Goal: Information Seeking & Learning: Learn about a topic

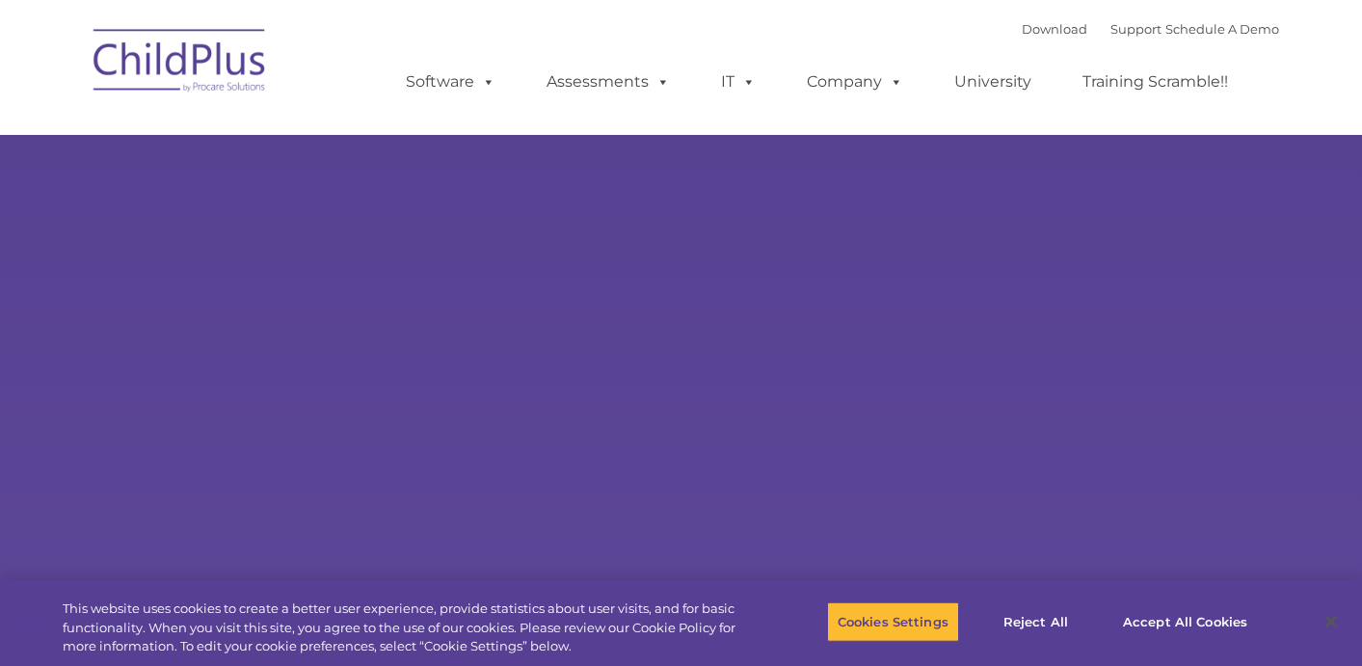
select select "MEDIUM"
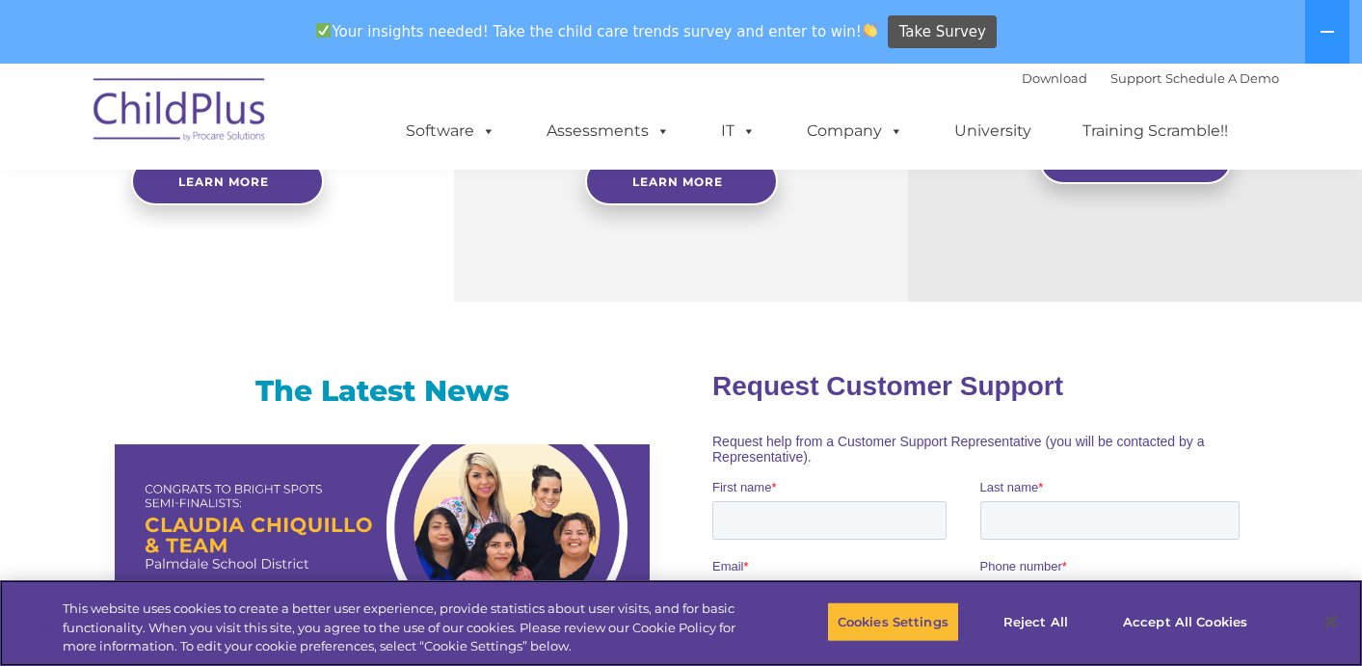
scroll to position [1045, 0]
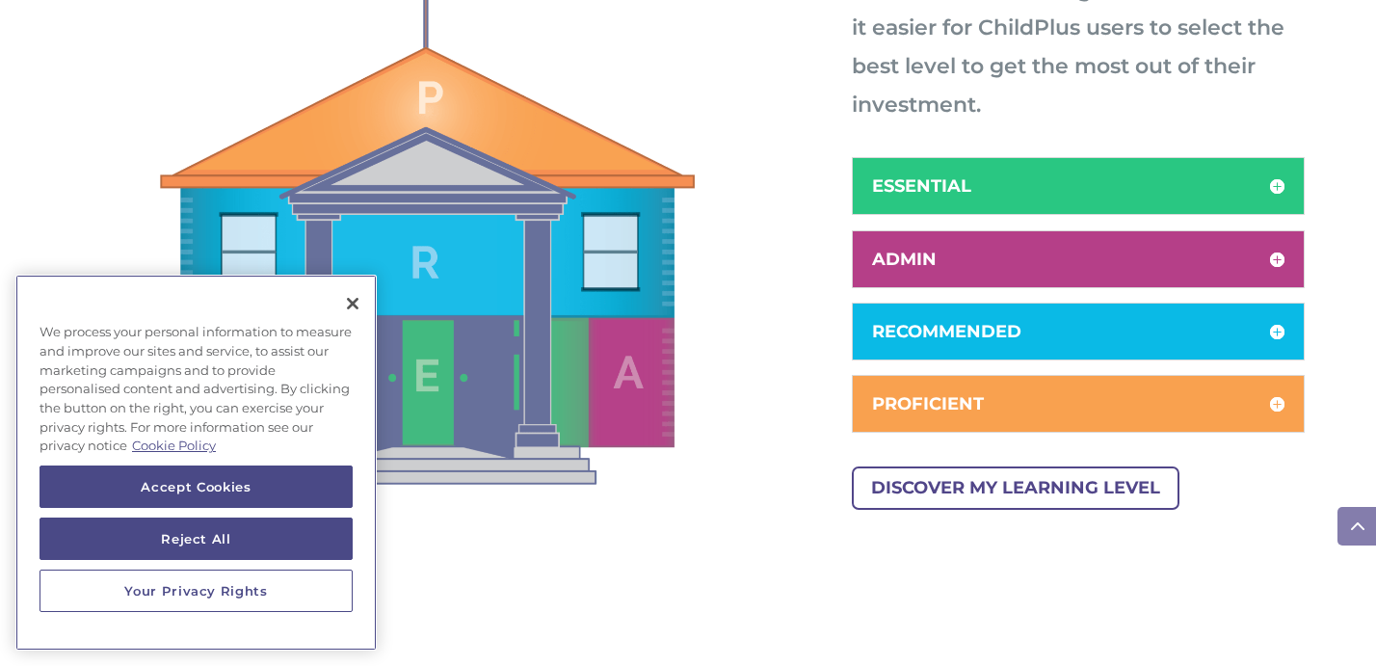
scroll to position [1156, 0]
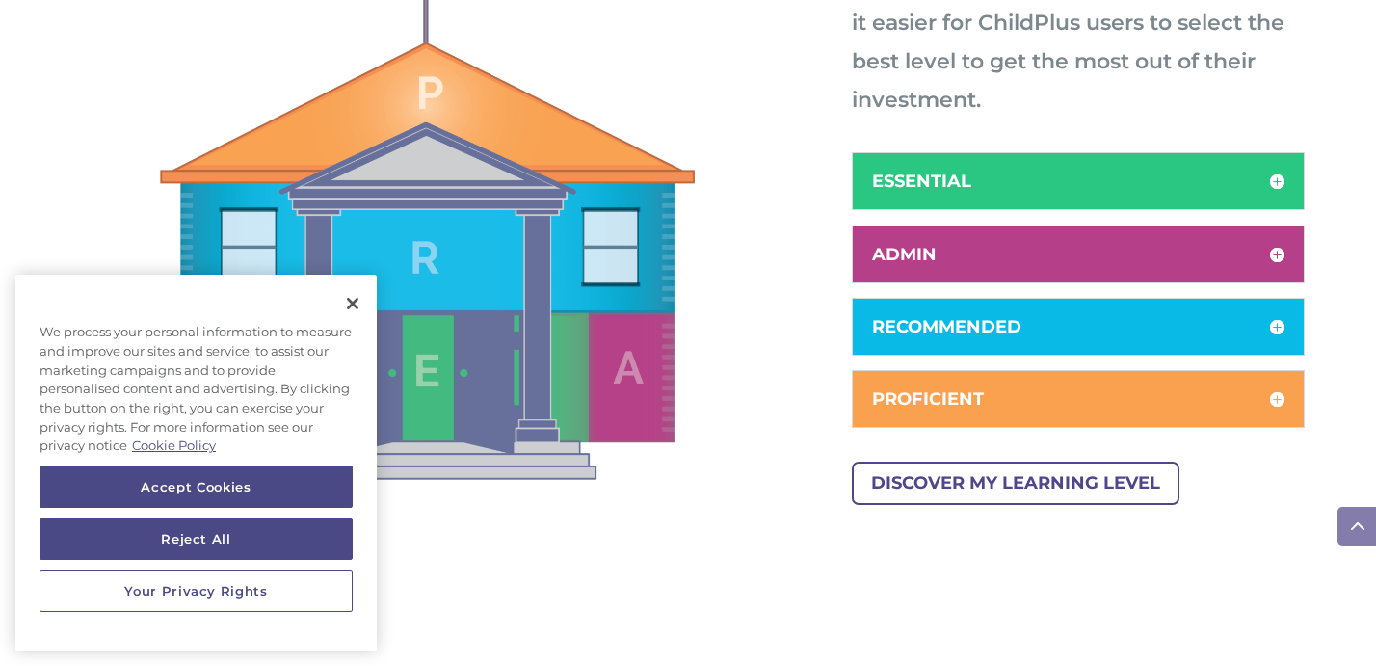
click at [1037, 170] on div "ESSENTIAL Create your foundation of ChildPlus knowledge" at bounding box center [1078, 181] width 453 height 58
click at [1028, 180] on h5 "ESSENTIAL" at bounding box center [1078, 181] width 412 height 17
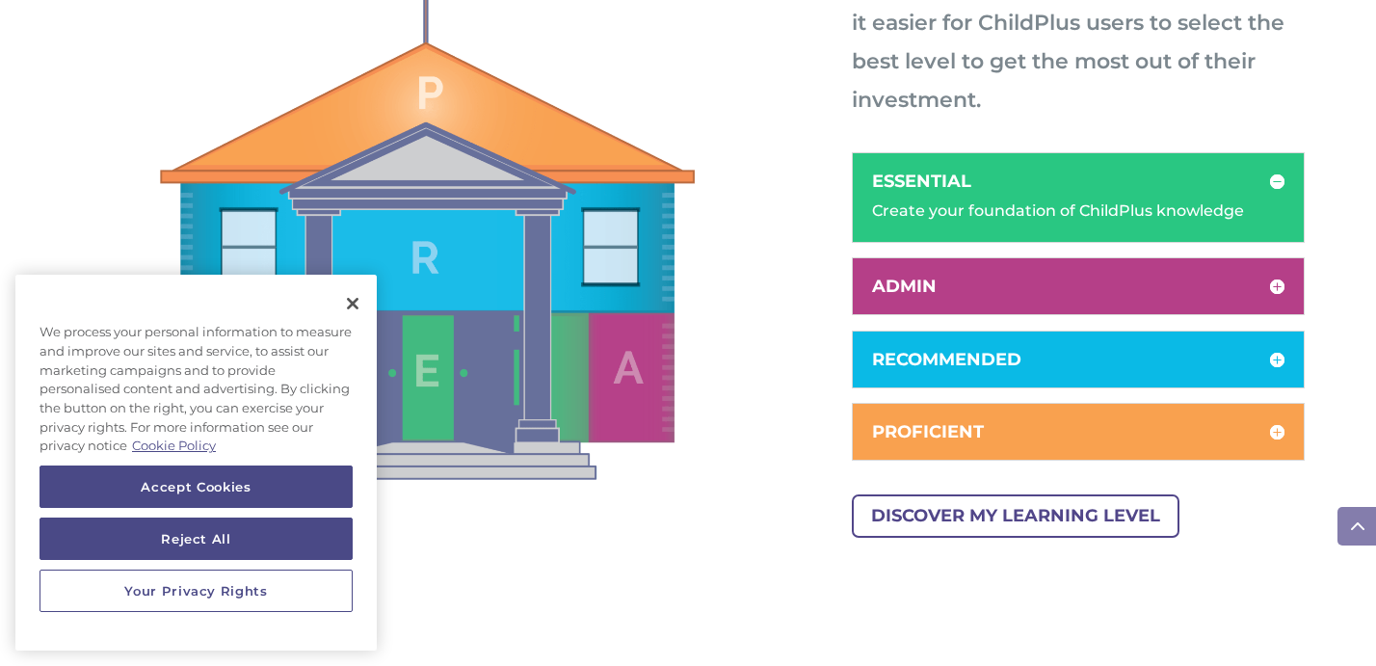
click at [982, 291] on h5 "ADMIN" at bounding box center [1078, 286] width 412 height 17
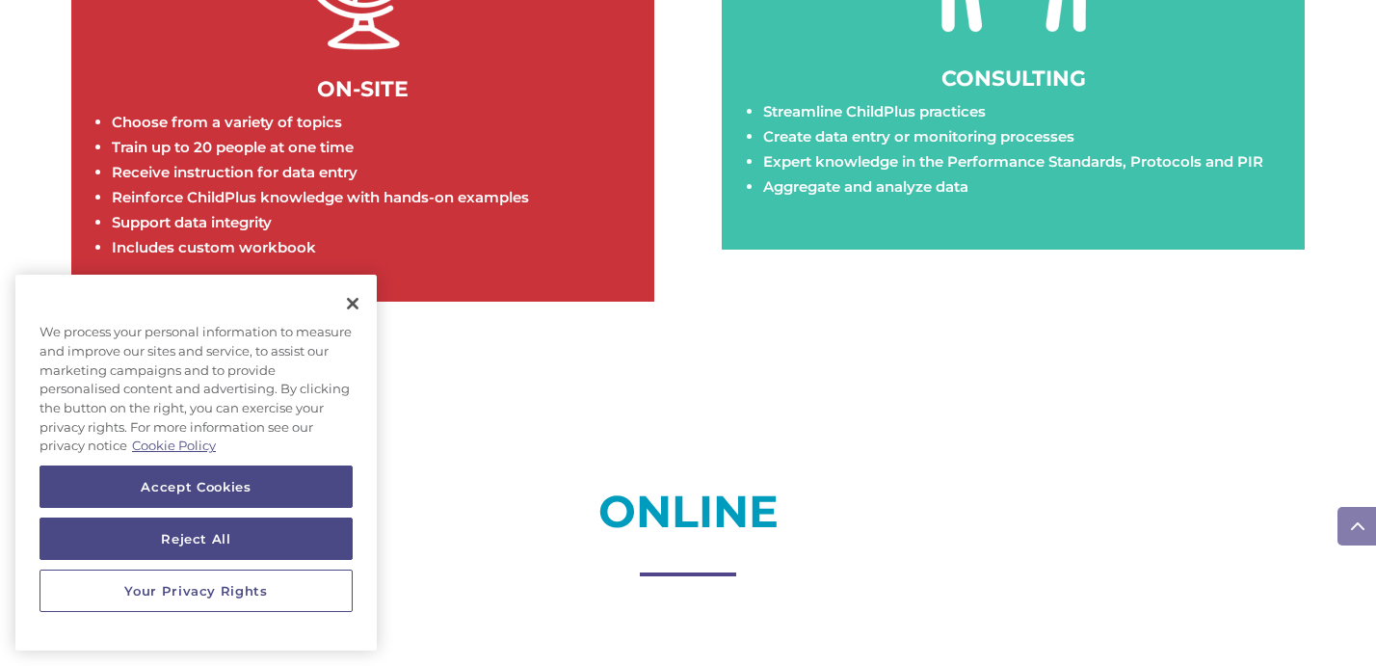
scroll to position [2236, 0]
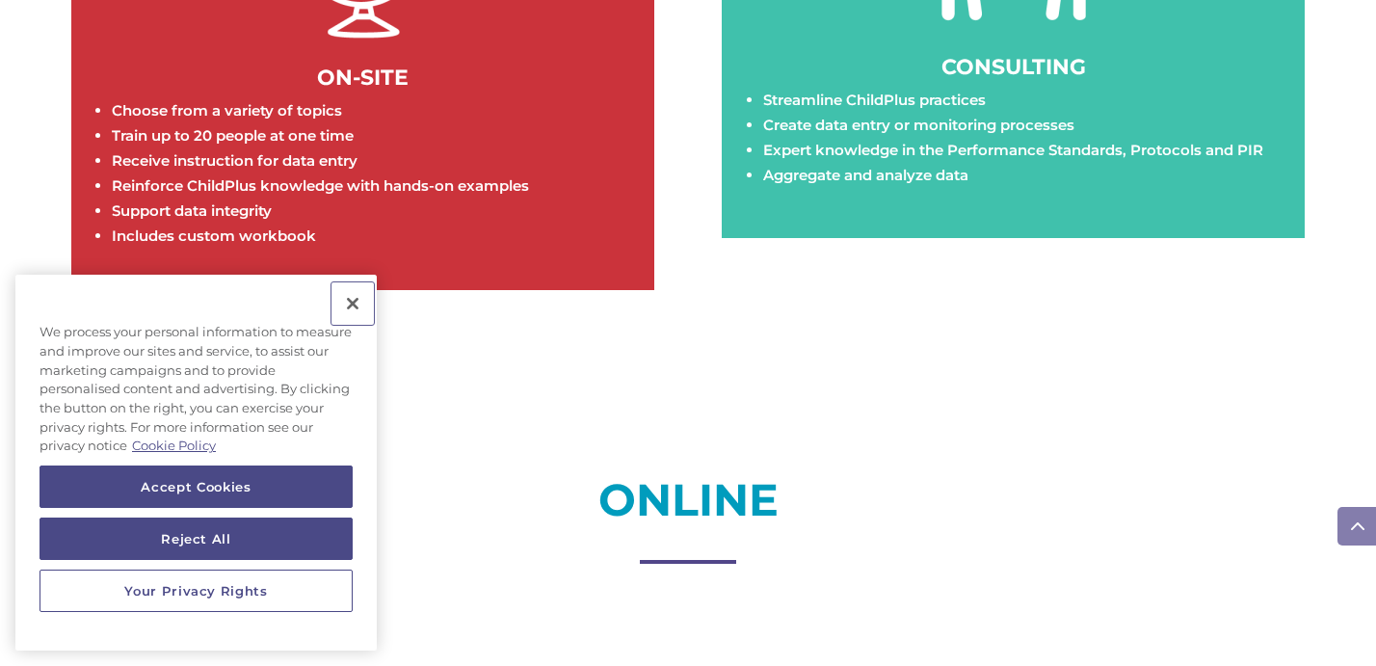
click at [343, 296] on button "Close" at bounding box center [353, 303] width 42 height 42
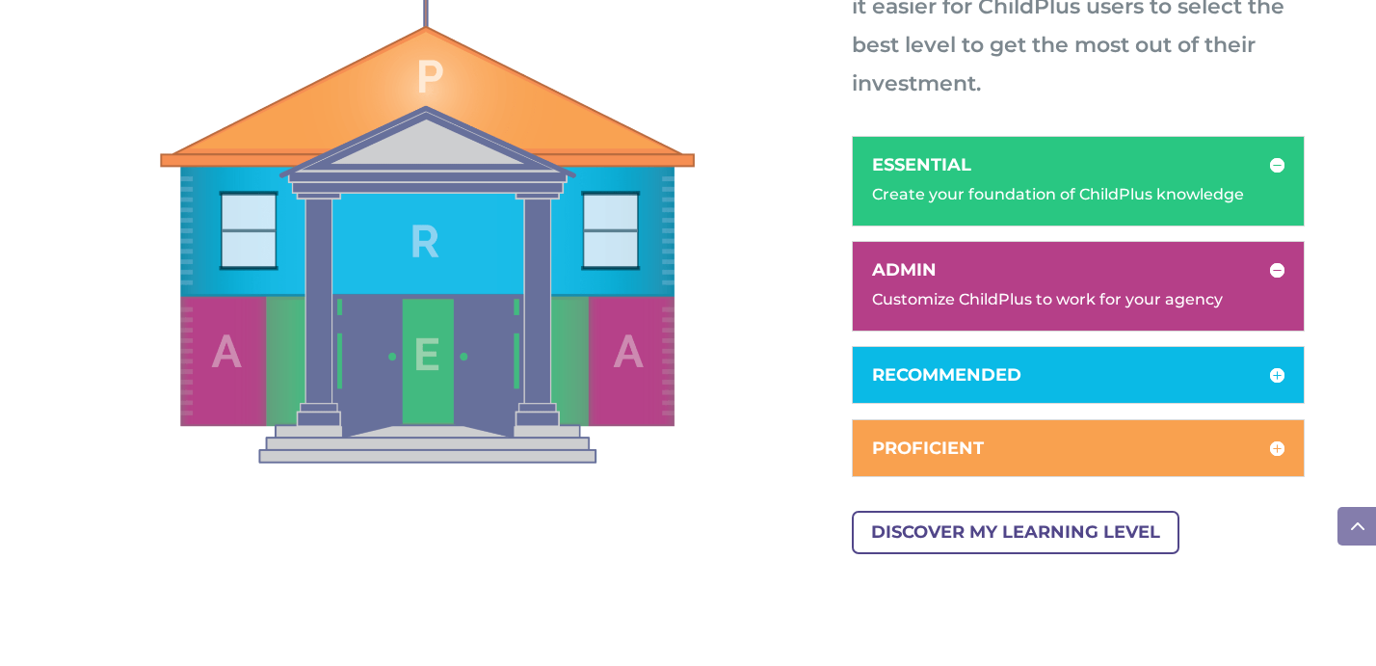
scroll to position [1156, 0]
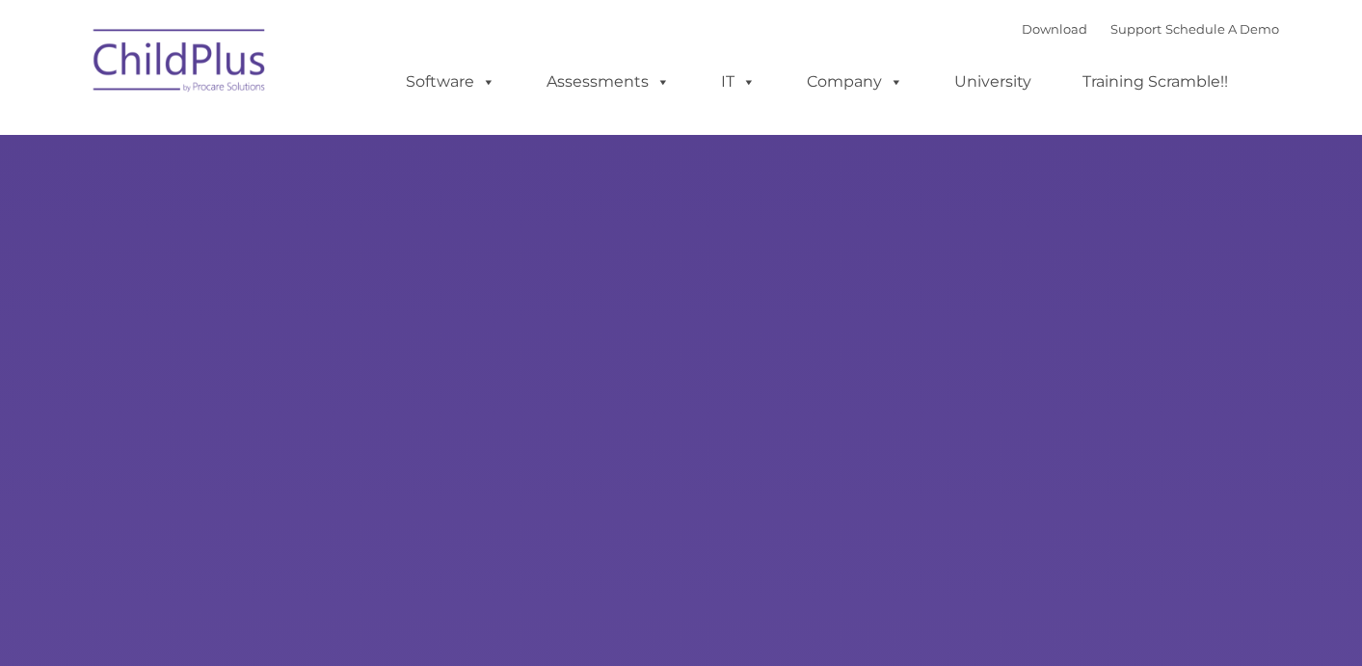
type input ""
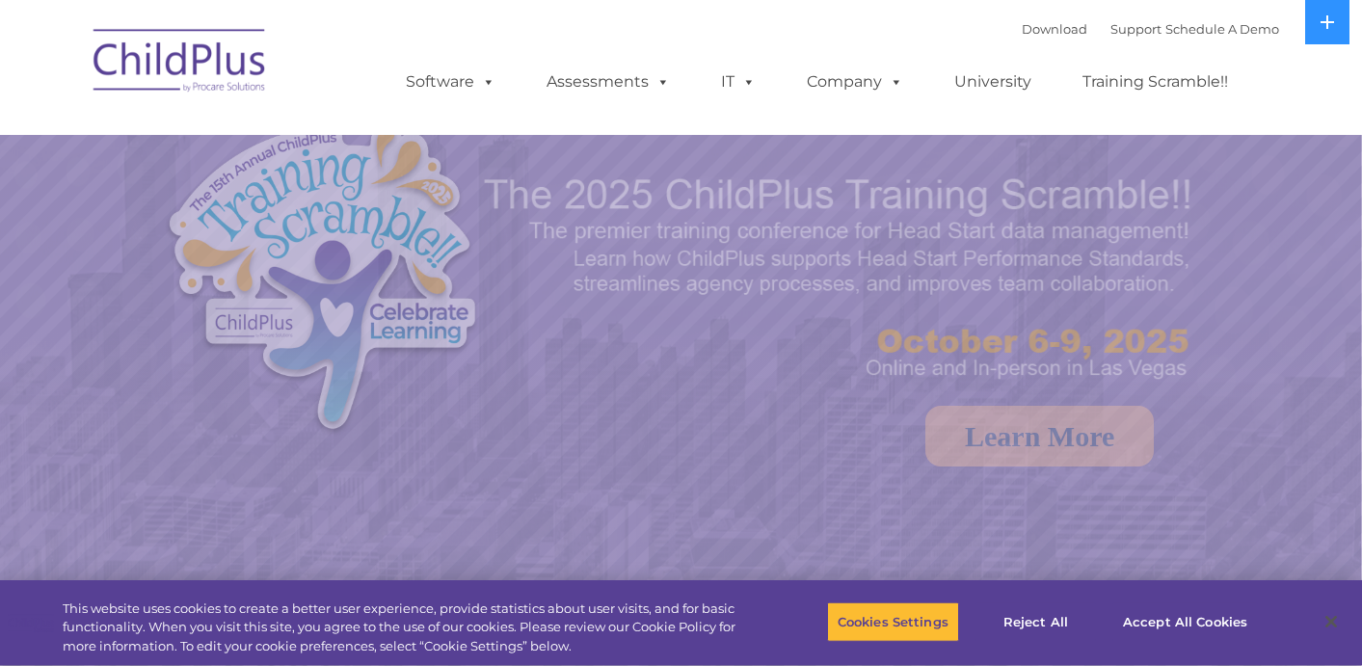
select select "MEDIUM"
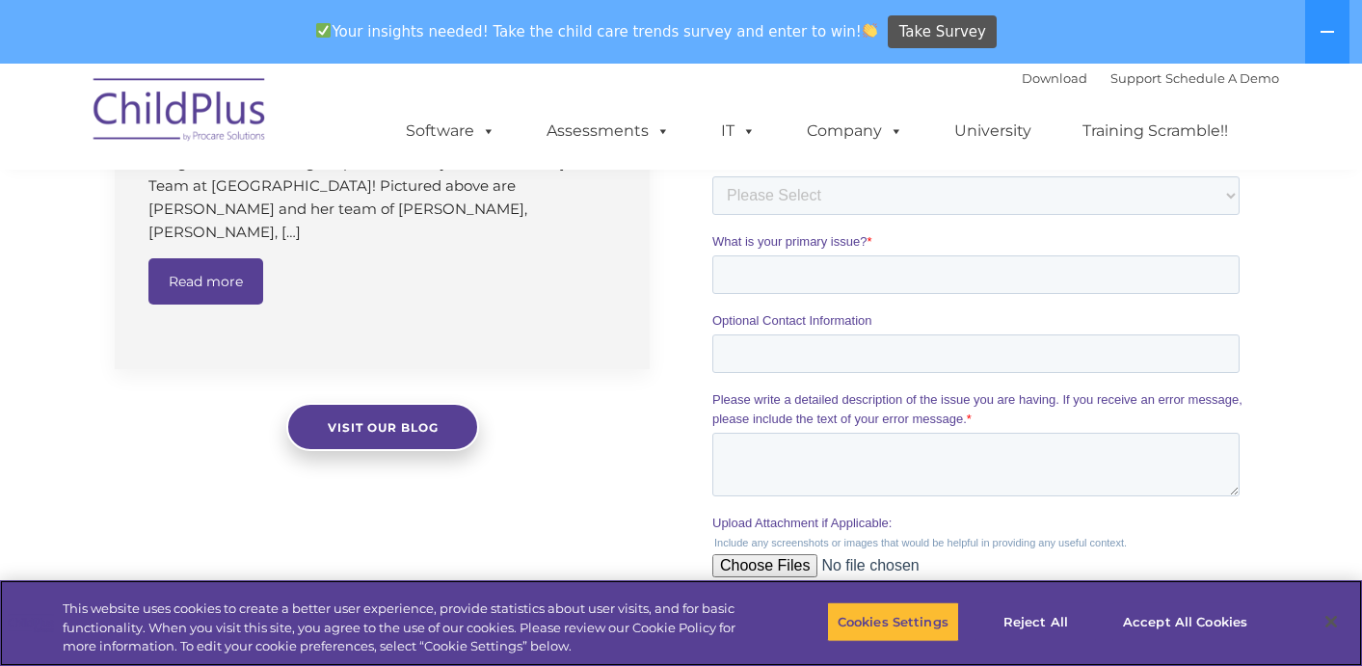
scroll to position [1594, 0]
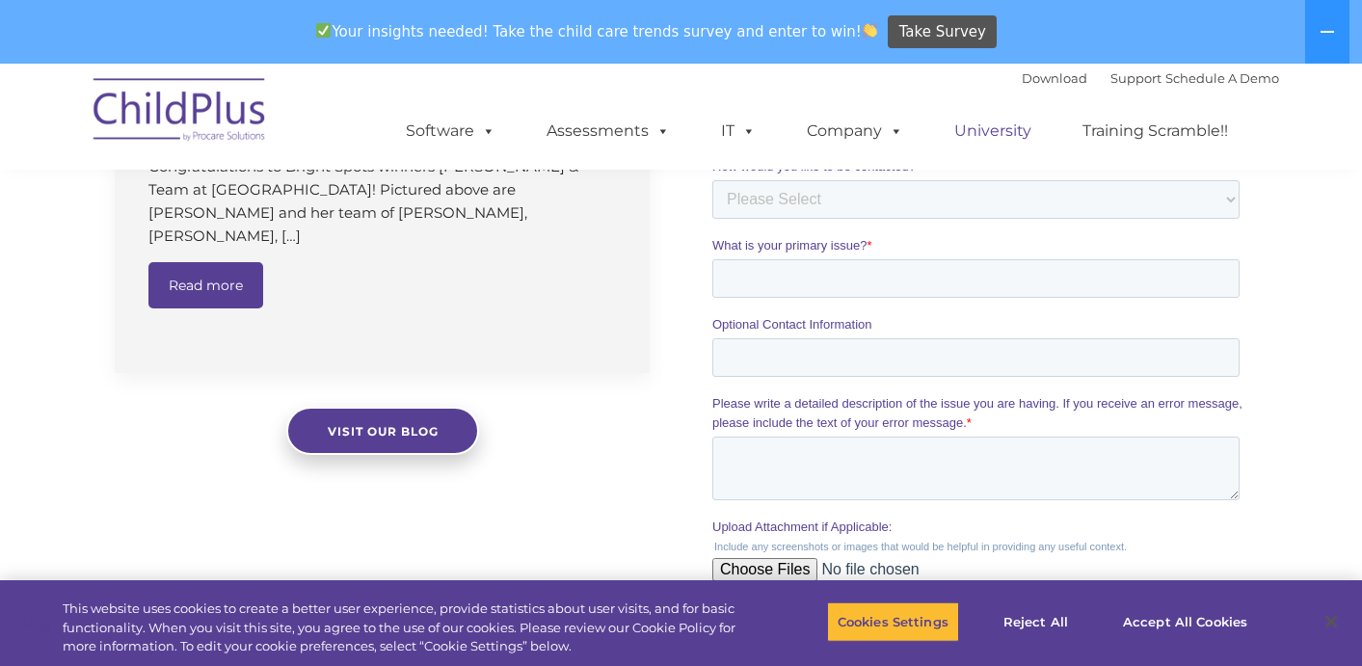
click at [1002, 132] on link "University" at bounding box center [993, 131] width 116 height 39
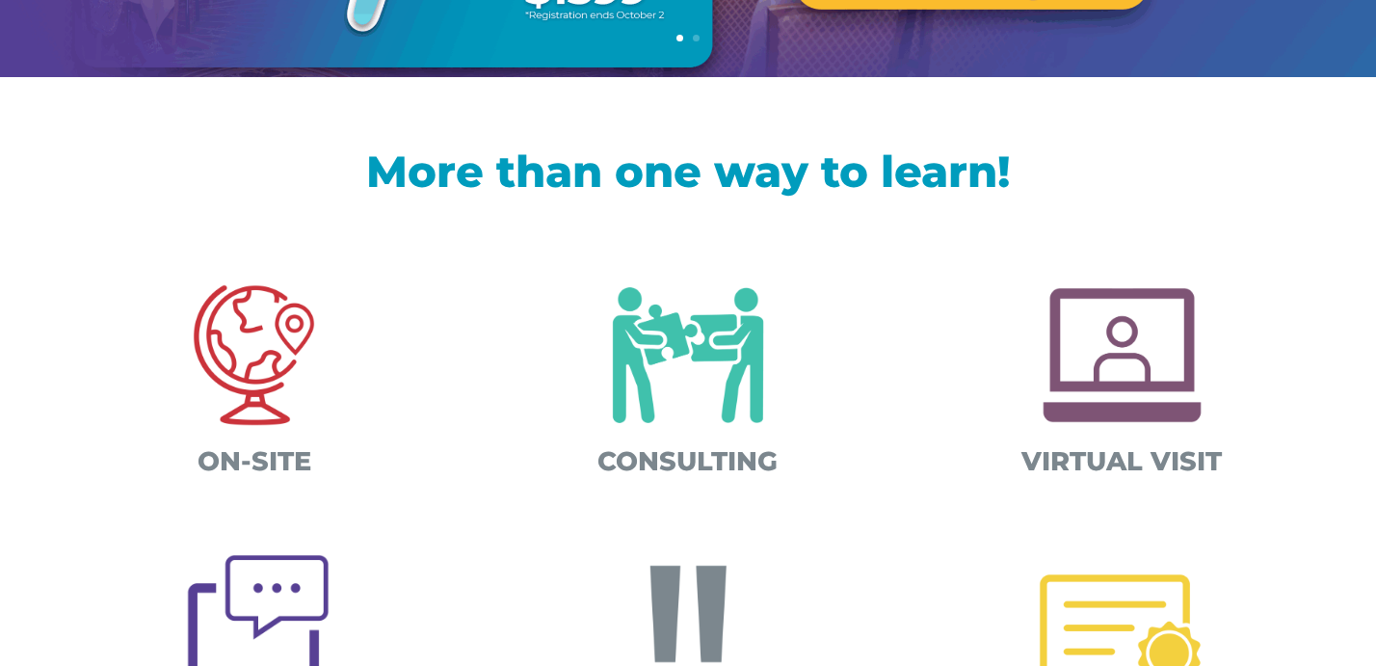
scroll to position [540, 0]
